Goal: Book appointment/travel/reservation

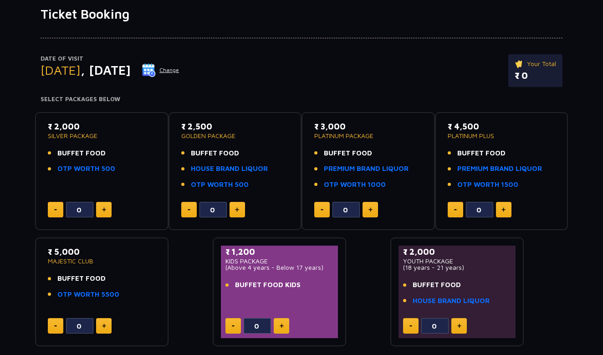
scroll to position [62, 0]
click at [312, 88] on div "Date of Visit [DATE] Change Your Total ₹ 0" at bounding box center [302, 75] width 522 height 42
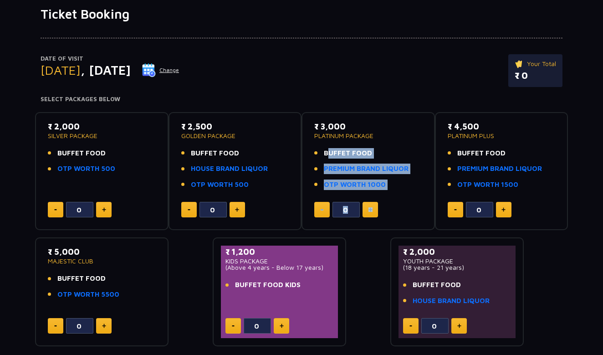
drag, startPoint x: 325, startPoint y: 152, endPoint x: 432, endPoint y: 200, distance: 117.6
click at [432, 199] on div "₹ 3,000 PLATINUM PACKAGE BUFFET FOOD PREMIUM BRAND LIQUOR OTP WORTH 1000 0" at bounding box center [367, 171] width 133 height 118
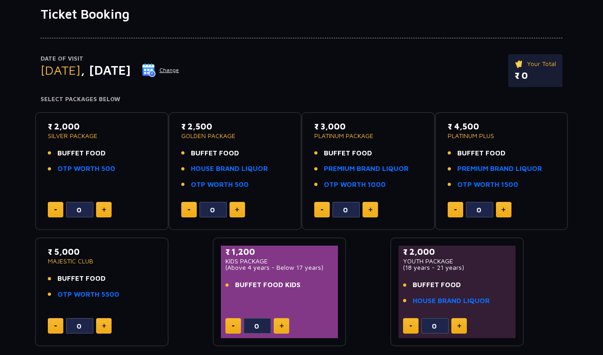
click at [542, 256] on div "₹ 2,000 SILVER PACKAGE BUFFET FOOD OTP WORTH 500 0 ₹ 2,500 GOLDEN PACKAGE BUFFE…" at bounding box center [301, 226] width 533 height 242
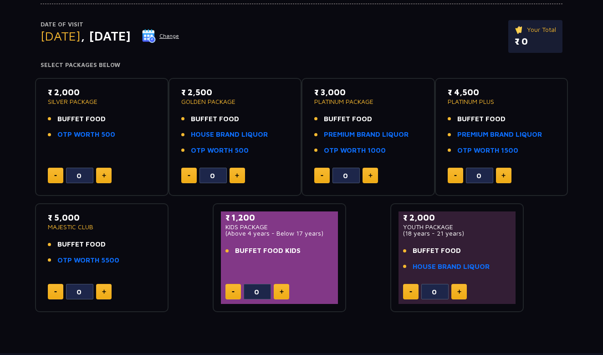
scroll to position [96, 0]
click at [551, 269] on div "₹ 2,000 SILVER PACKAGE BUFFET FOOD OTP WORTH 500 0 ₹ 2,500 GOLDEN PACKAGE BUFFE…" at bounding box center [301, 192] width 533 height 242
click at [367, 275] on div "₹ 2,000 SILVER PACKAGE BUFFET FOOD OTP WORTH 500 0 ₹ 2,500 GOLDEN PACKAGE BUFFE…" at bounding box center [301, 192] width 533 height 242
click at [176, 283] on div "₹ 2,000 SILVER PACKAGE BUFFET FOOD OTP WORTH 500 0 ₹ 2,500 GOLDEN PACKAGE BUFFE…" at bounding box center [301, 192] width 533 height 242
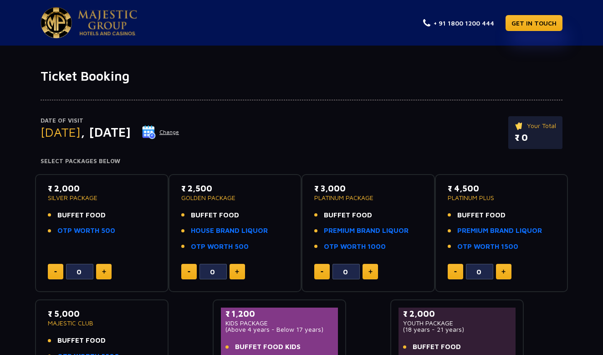
scroll to position [0, 0]
click at [179, 132] on button "Change" at bounding box center [161, 132] width 38 height 15
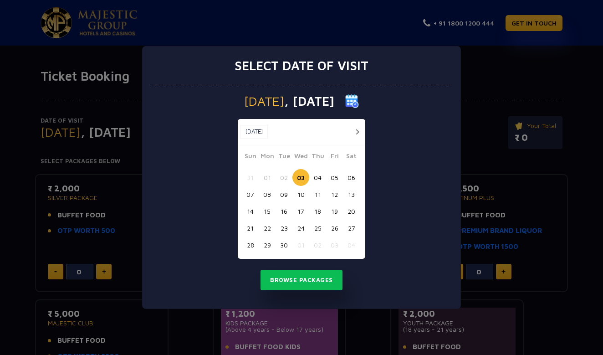
click at [335, 180] on button "05" at bounding box center [334, 177] width 17 height 17
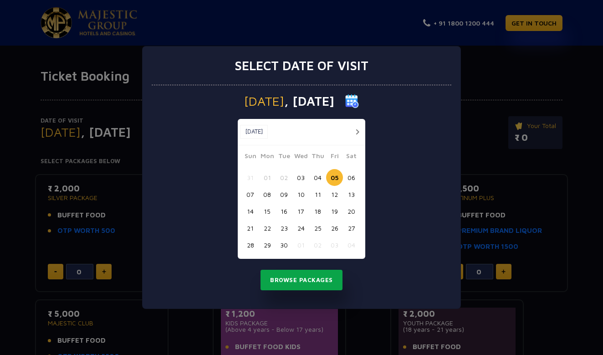
click at [289, 280] on button "Browse Packages" at bounding box center [301, 279] width 82 height 21
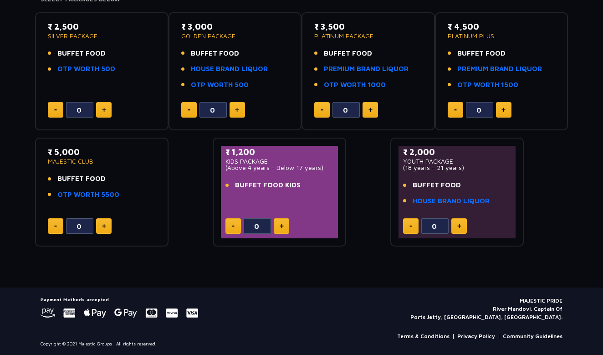
scroll to position [161, 0]
click at [106, 226] on button at bounding box center [103, 225] width 15 height 15
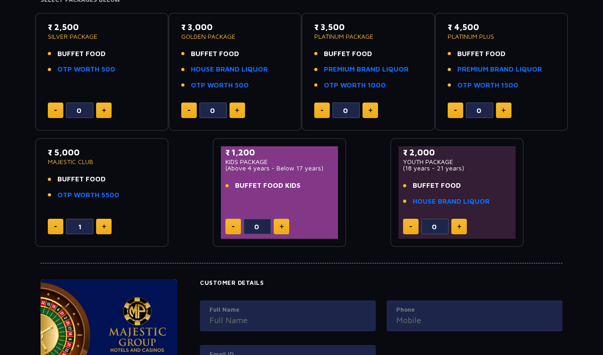
click at [107, 227] on button at bounding box center [103, 225] width 15 height 15
type input "2"
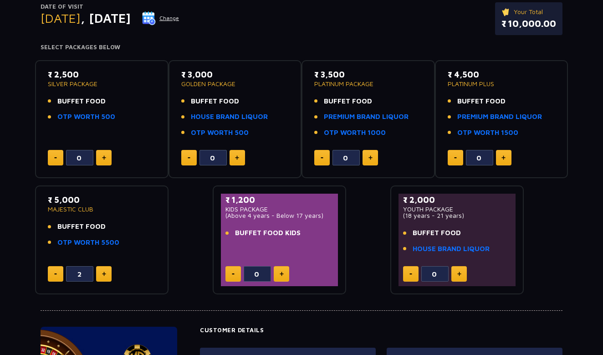
scroll to position [99, 0]
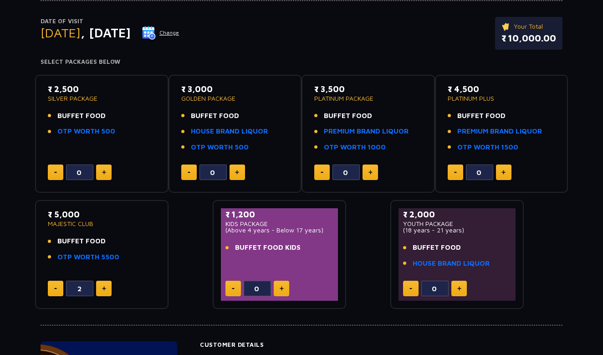
drag, startPoint x: 56, startPoint y: 215, endPoint x: 80, endPoint y: 214, distance: 24.1
click at [80, 214] on p "₹ 5,000" at bounding box center [102, 214] width 108 height 12
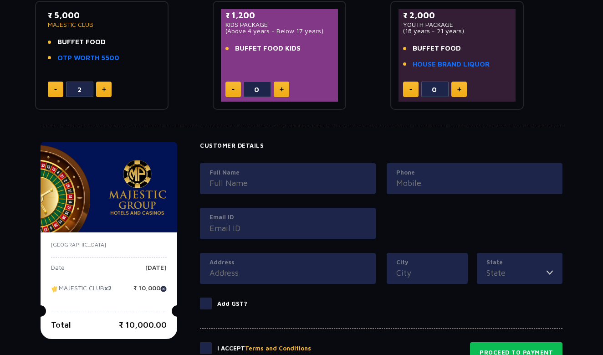
scroll to position [353, 0]
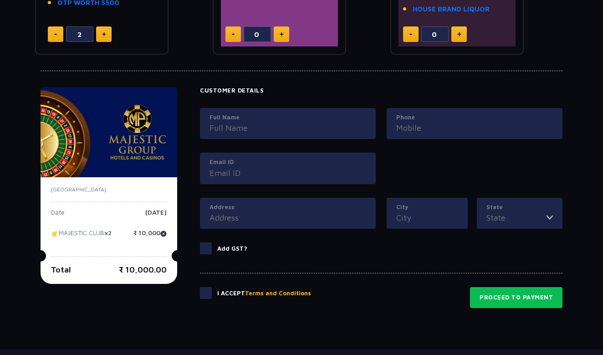
click at [58, 210] on p "Date" at bounding box center [58, 216] width 14 height 14
drag, startPoint x: 105, startPoint y: 211, endPoint x: 87, endPoint y: 217, distance: 19.0
click at [87, 216] on div "Date [DATE]" at bounding box center [109, 216] width 116 height 14
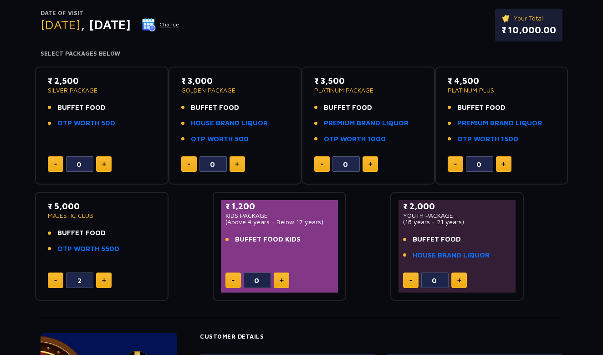
scroll to position [104, 0]
